Goal: Task Accomplishment & Management: Use online tool/utility

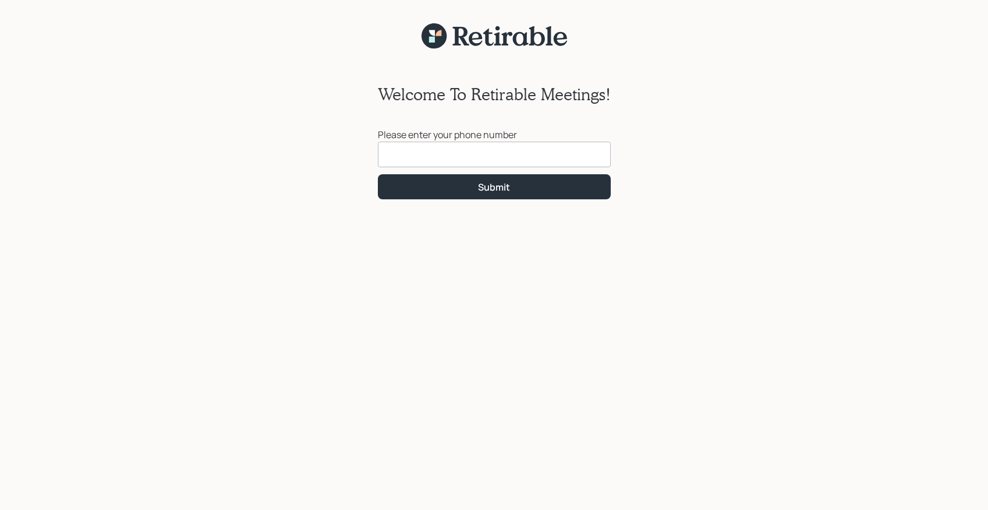
click at [412, 156] on input at bounding box center [494, 155] width 233 height 26
type input "[PHONE_NUMBER]"
click at [83, 103] on div "Welcome To Retirable Meetings! Please enter your phone number [PHONE_NUMBER] Su…" at bounding box center [494, 287] width 988 height 475
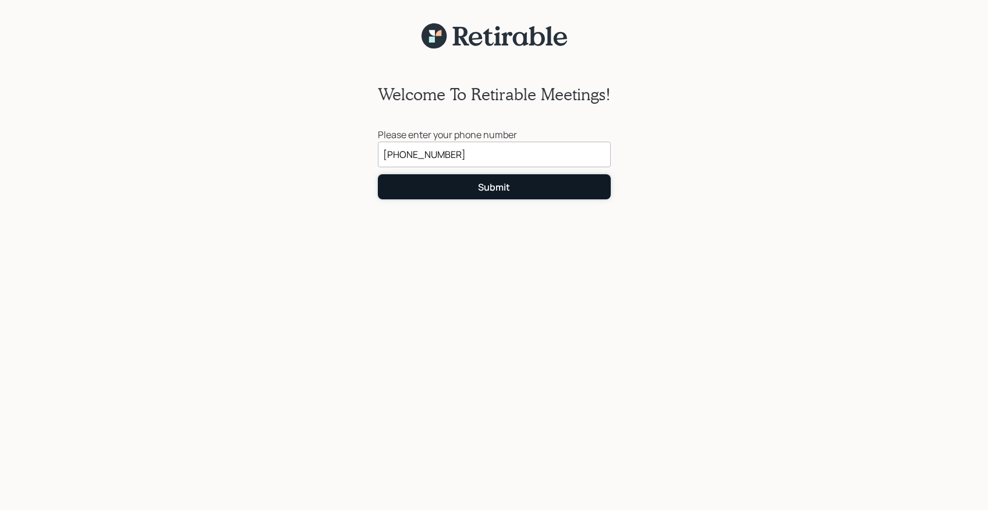
click at [489, 189] on div "Submit" at bounding box center [494, 187] width 32 height 13
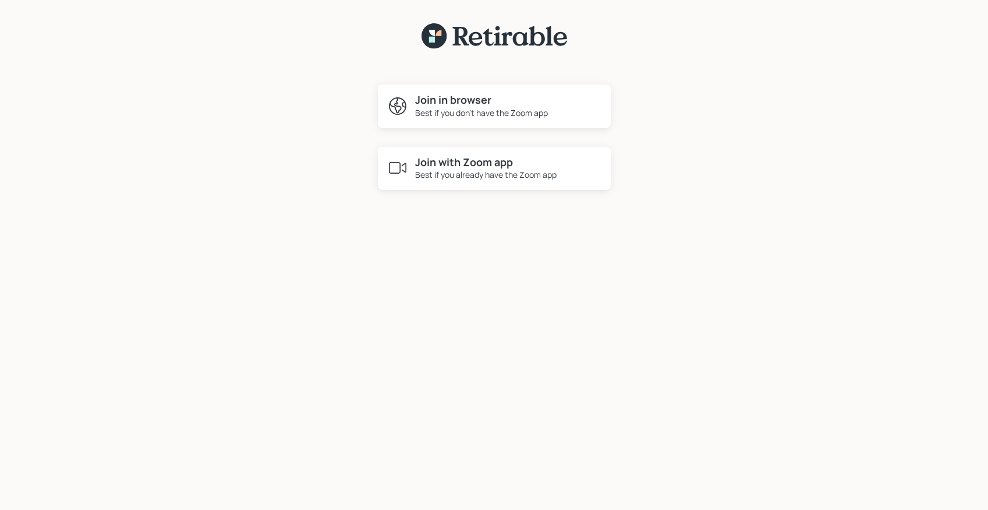
click at [469, 167] on h4 "Join with Zoom app" at bounding box center [486, 162] width 142 height 13
